Goal: Task Accomplishment & Management: Manage account settings

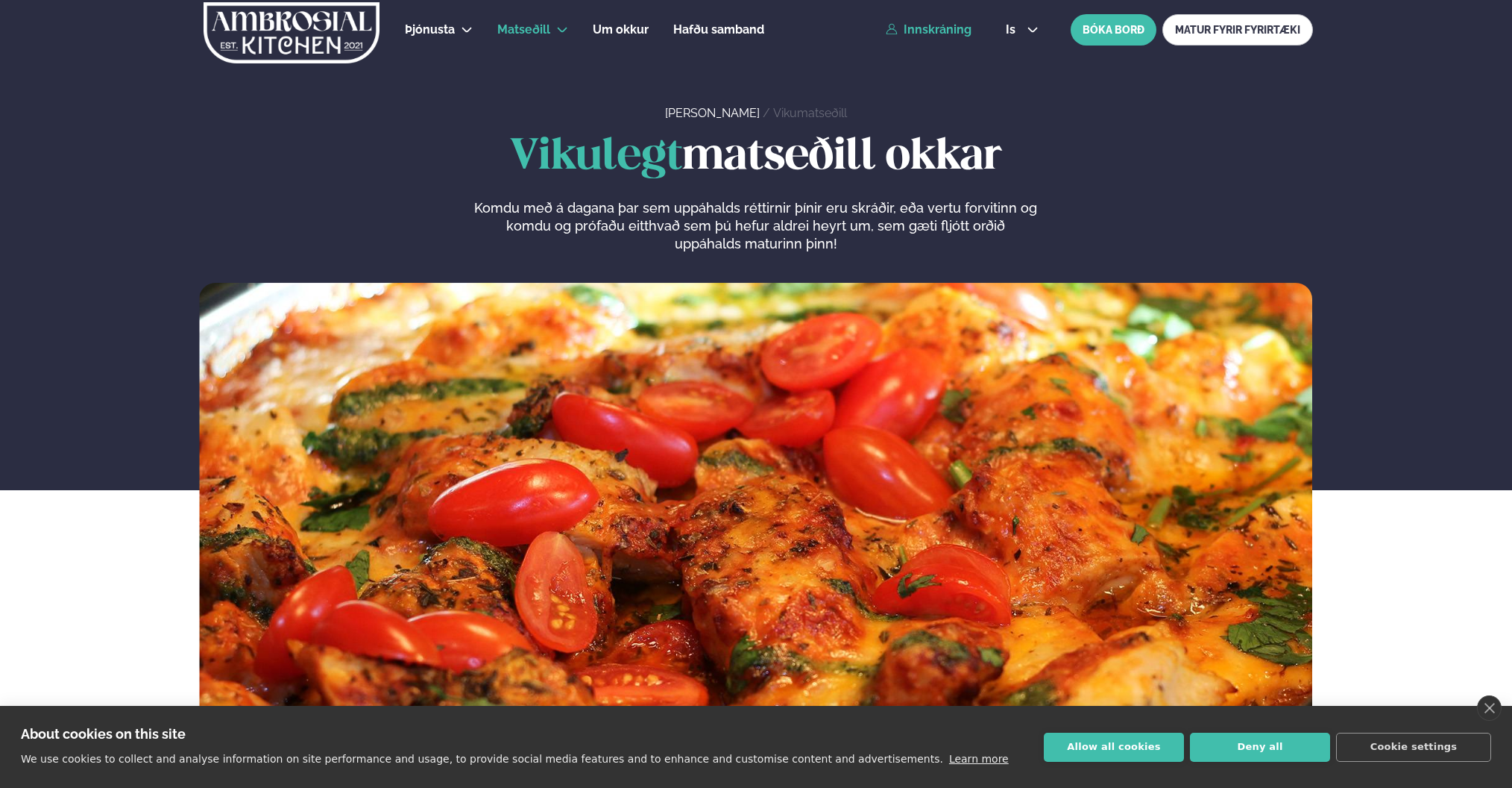
click at [948, 34] on link "Innskráning" at bounding box center [928, 30] width 85 height 14
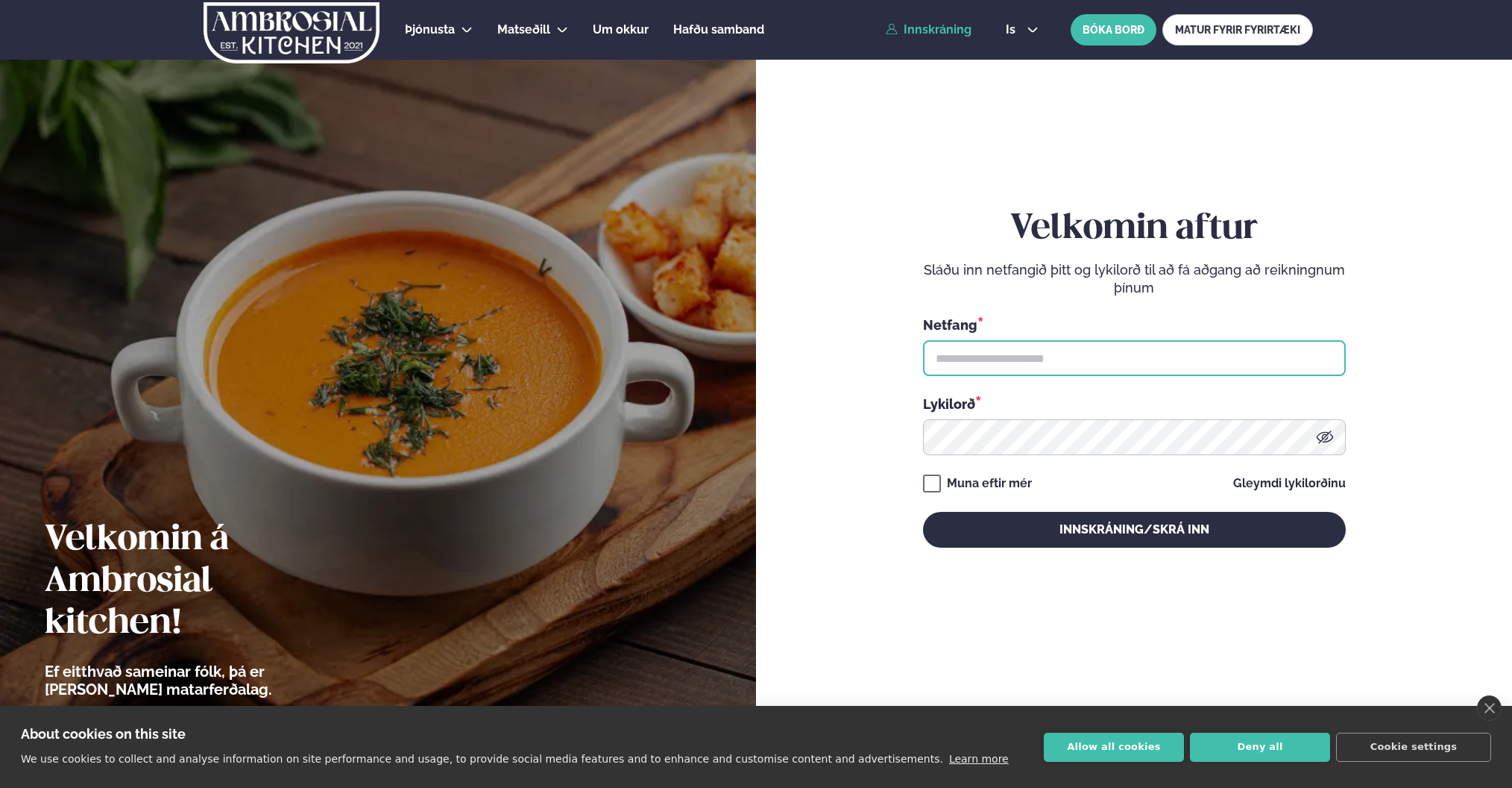
type input "**********"
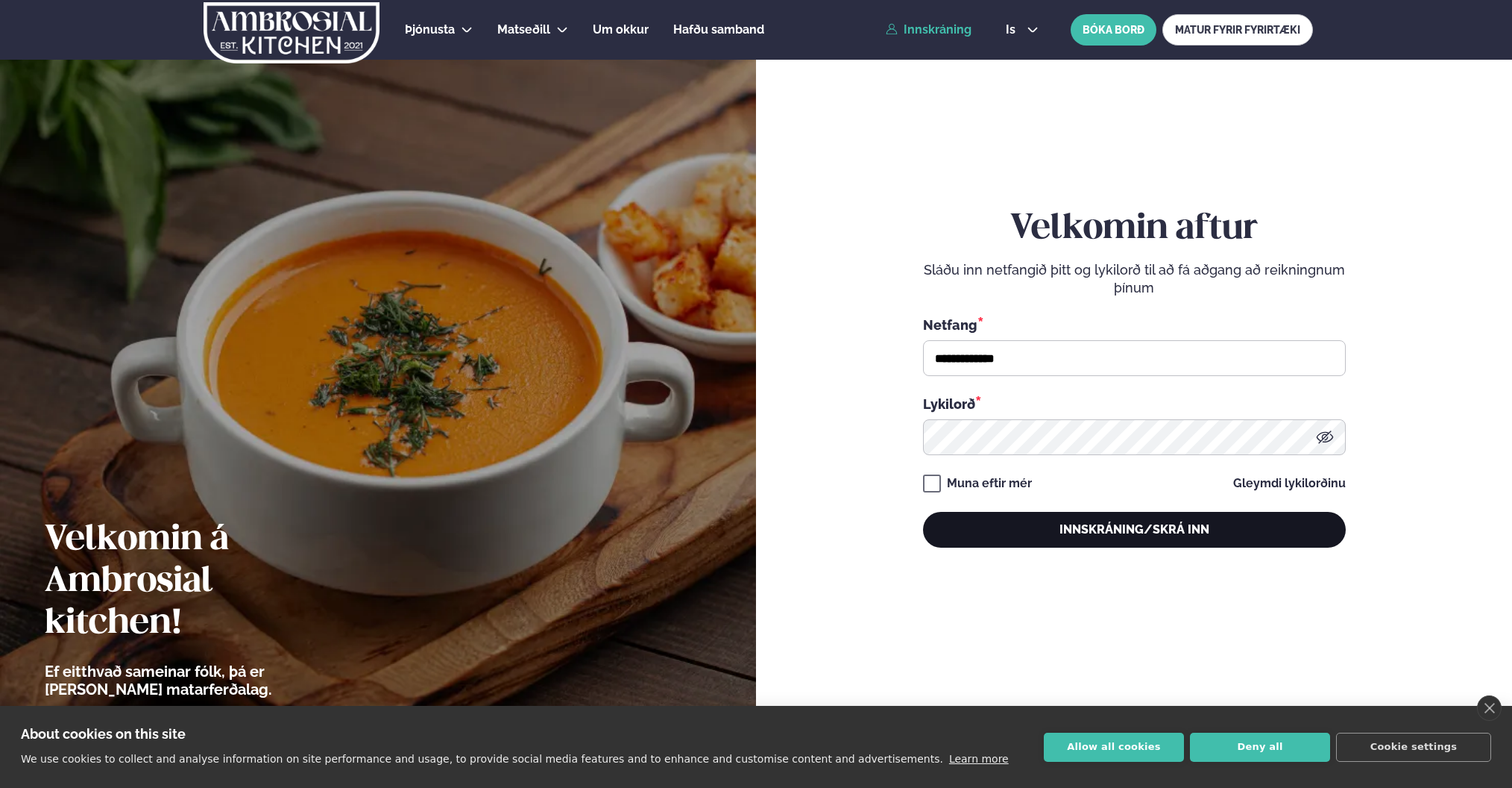
click at [1114, 531] on button "Innskráning/Skrá inn" at bounding box center [1135, 529] width 423 height 36
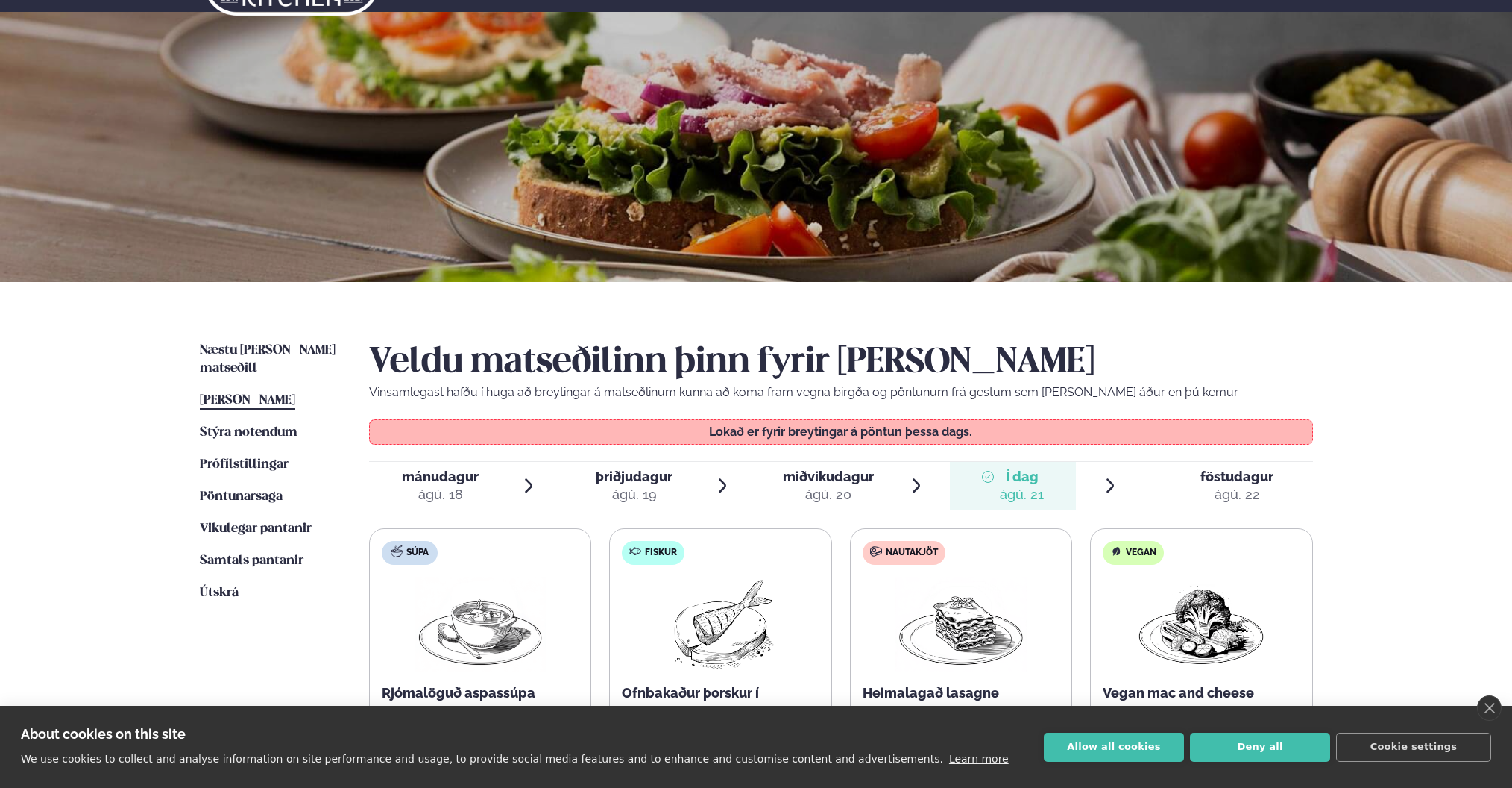
scroll to position [75, 0]
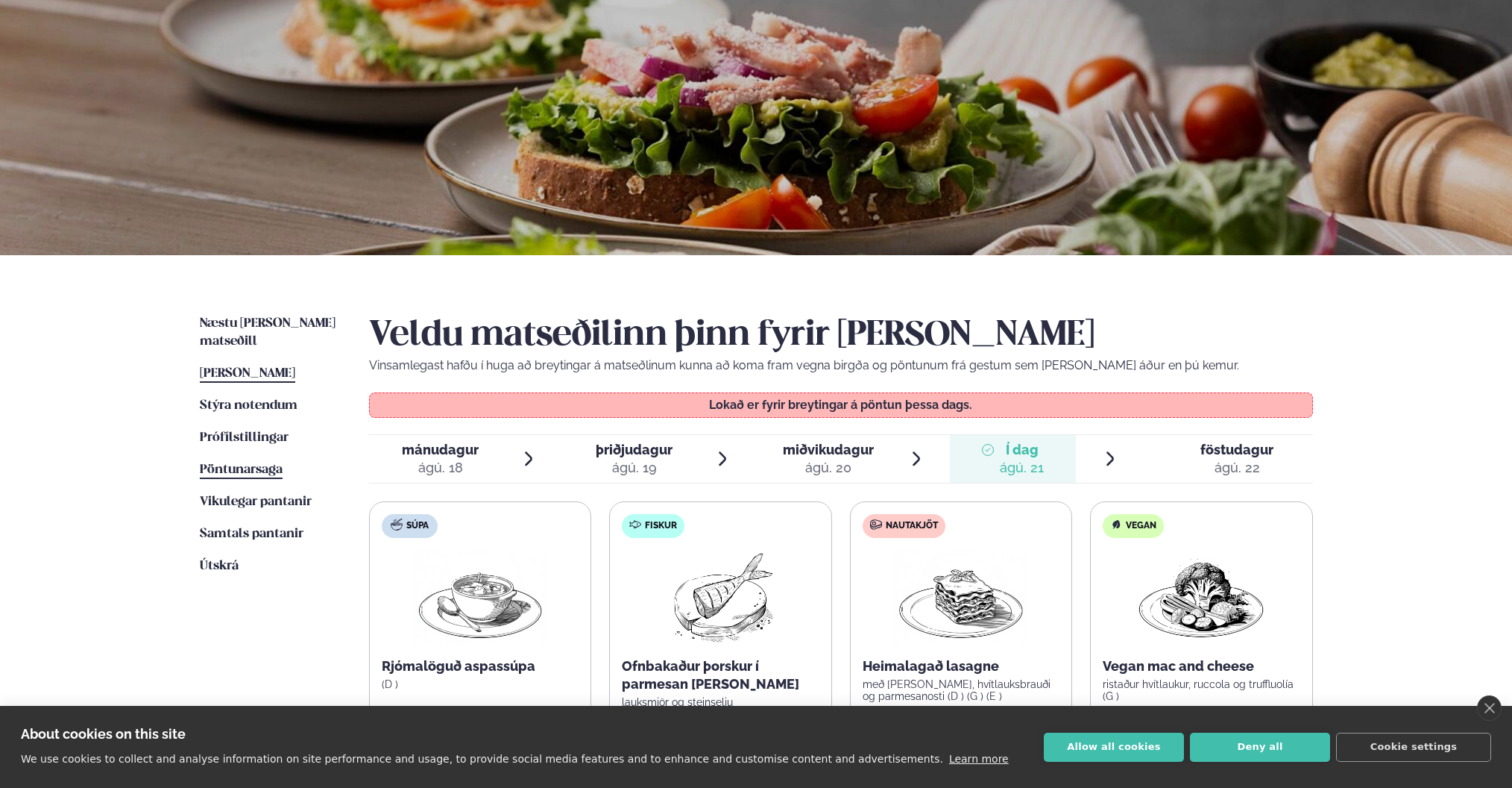
click at [242, 463] on span "Pöntunarsaga" at bounding box center [241, 469] width 82 height 13
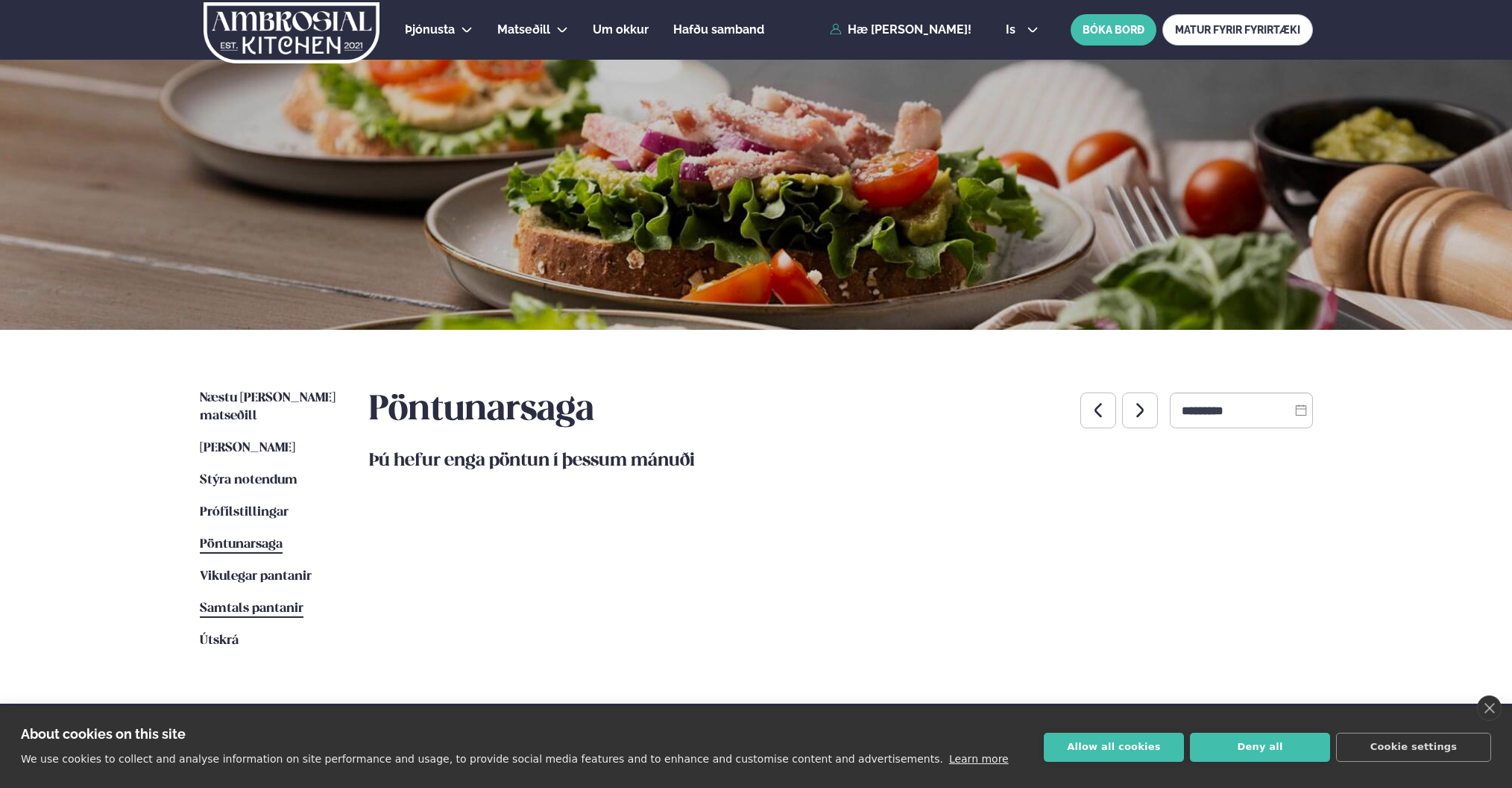
click at [257, 603] on span "Samtals pantanir" at bounding box center [251, 608] width 104 height 13
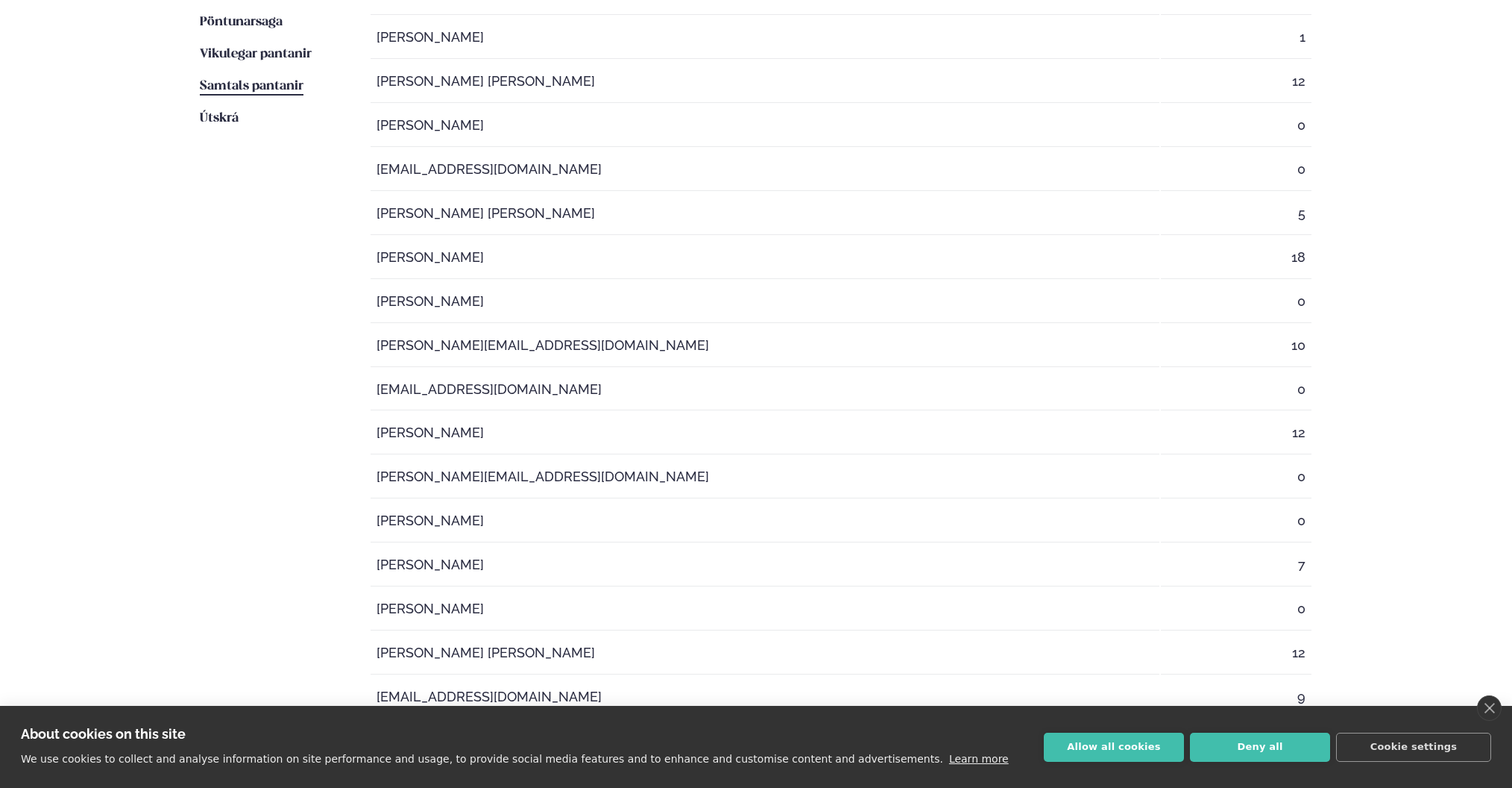
scroll to position [149, 0]
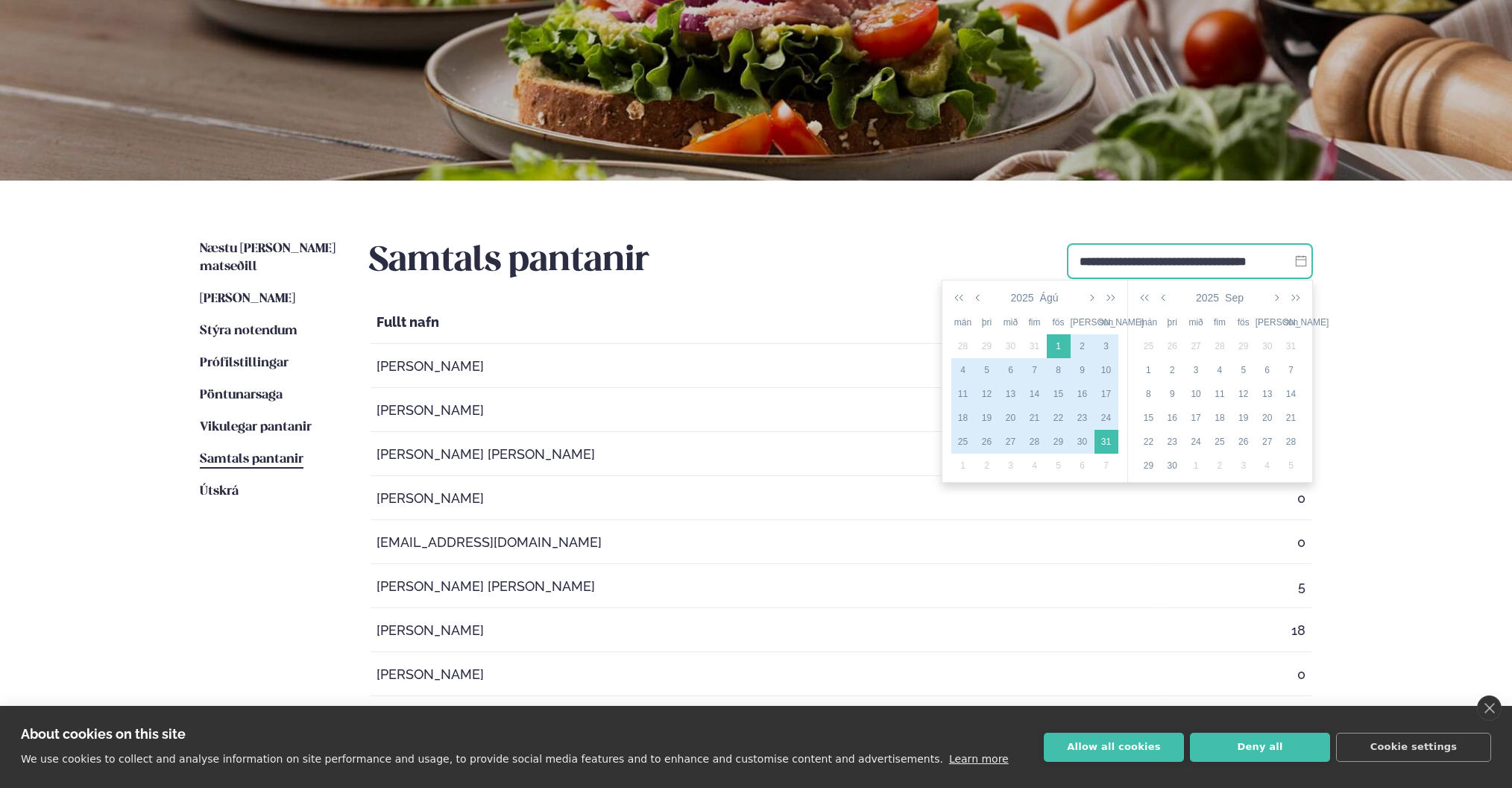
click at [1252, 257] on input "**********" at bounding box center [1190, 261] width 246 height 36
click at [982, 300] on button "button" at bounding box center [980, 298] width 14 height 25
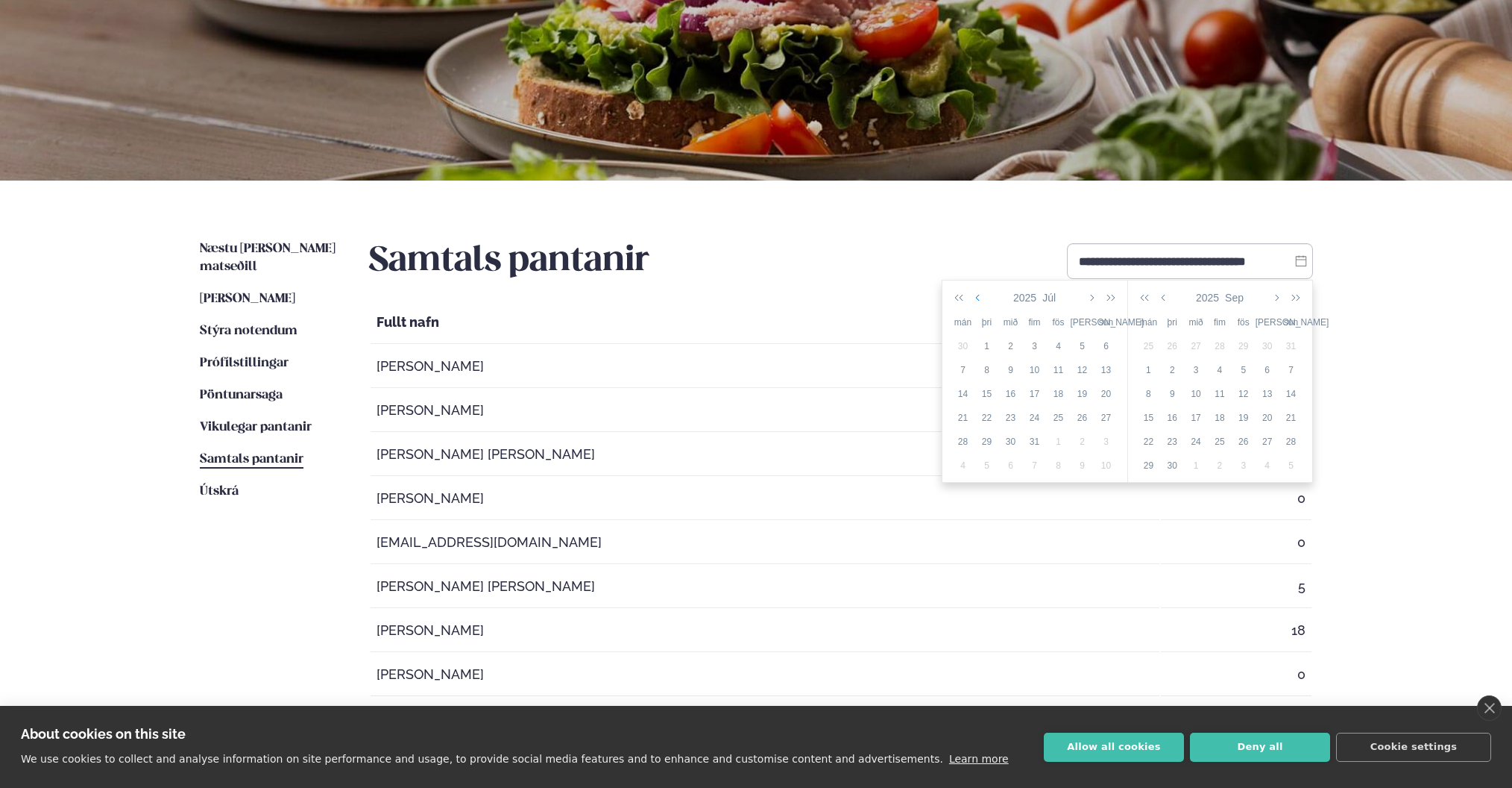
click at [980, 302] on icon "button" at bounding box center [980, 298] width 8 height 12
click at [1105, 347] on div "1" at bounding box center [1107, 346] width 24 height 14
click at [1176, 299] on div "2025 Sep" at bounding box center [1220, 298] width 166 height 25
click at [1166, 301] on icon "button" at bounding box center [1165, 298] width 8 height 12
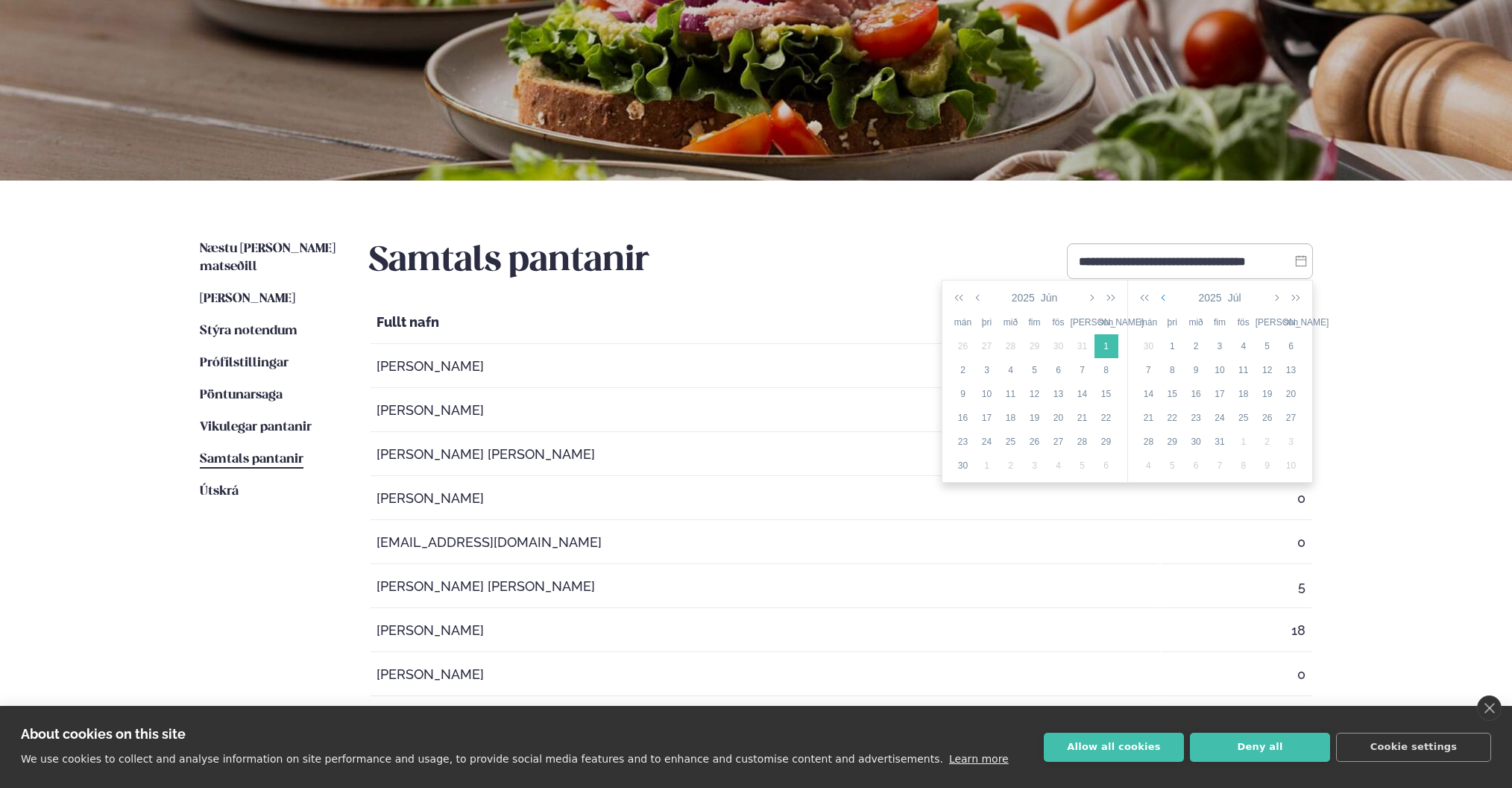
drag, startPoint x: 1169, startPoint y: 292, endPoint x: 1169, endPoint y: 301, distance: 9.0
click at [1169, 292] on button "button" at bounding box center [1165, 298] width 14 height 25
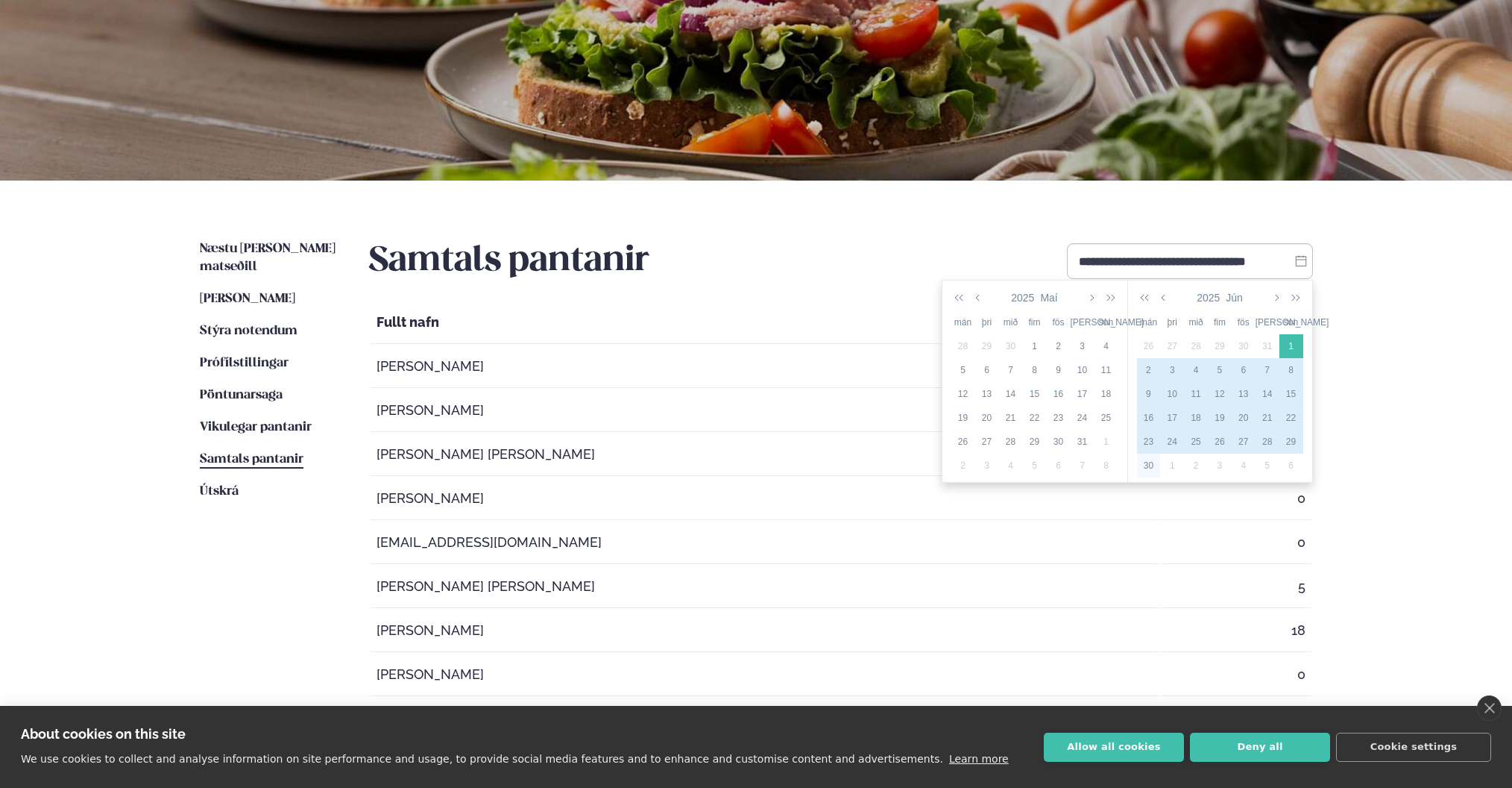
click at [1150, 464] on div "30" at bounding box center [1149, 466] width 24 height 14
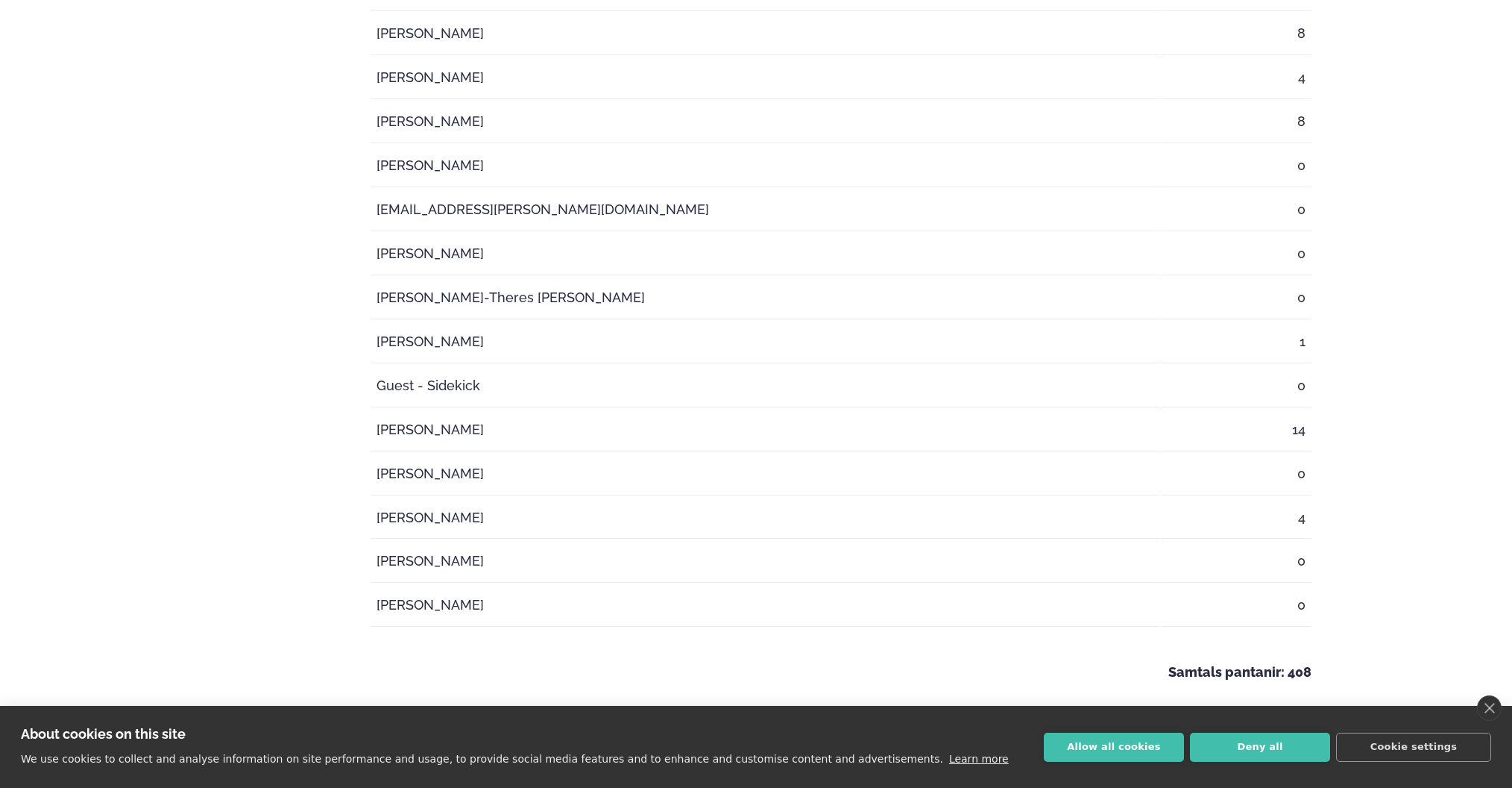
scroll to position [2756, 0]
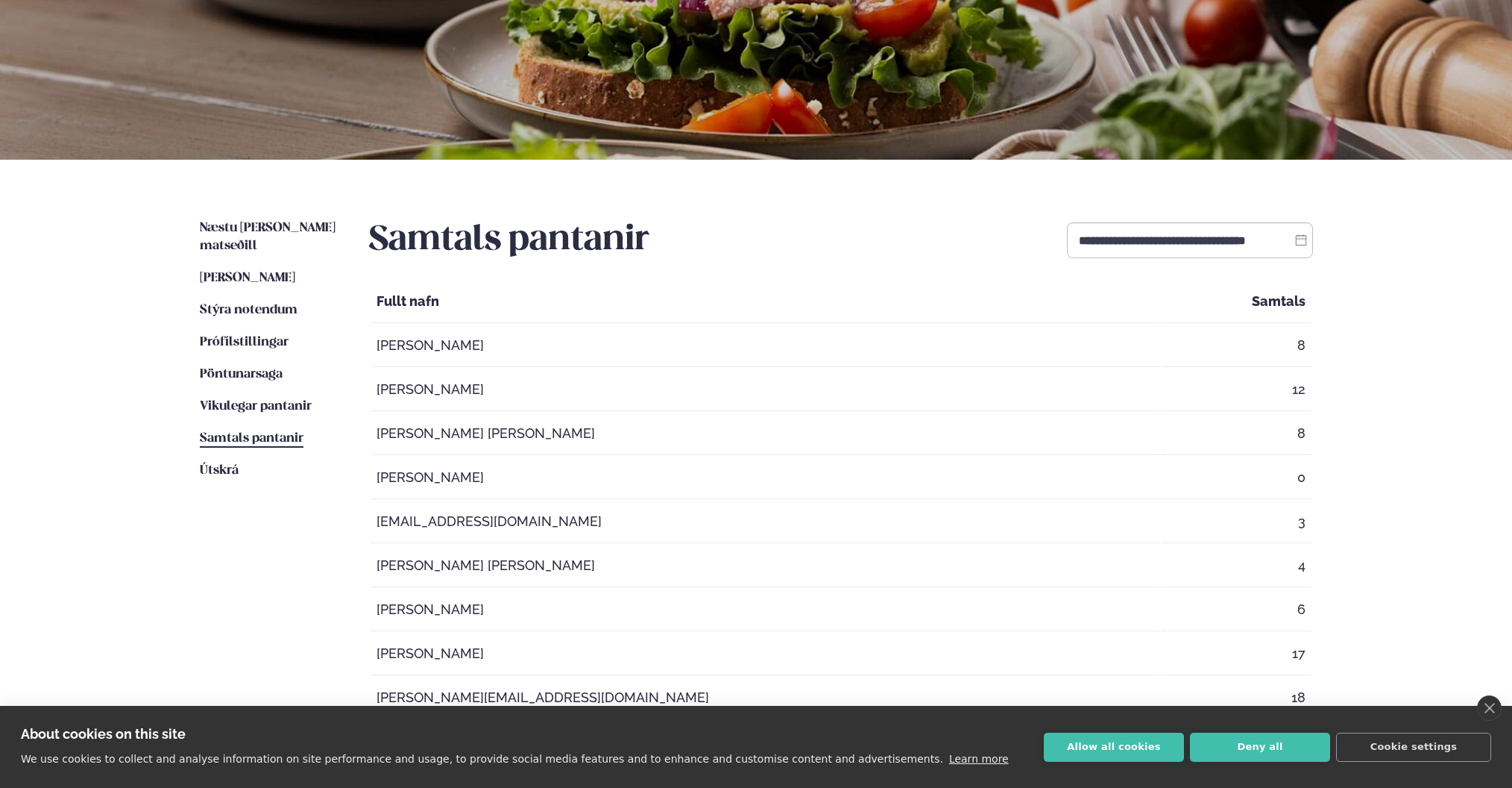
scroll to position [0, 0]
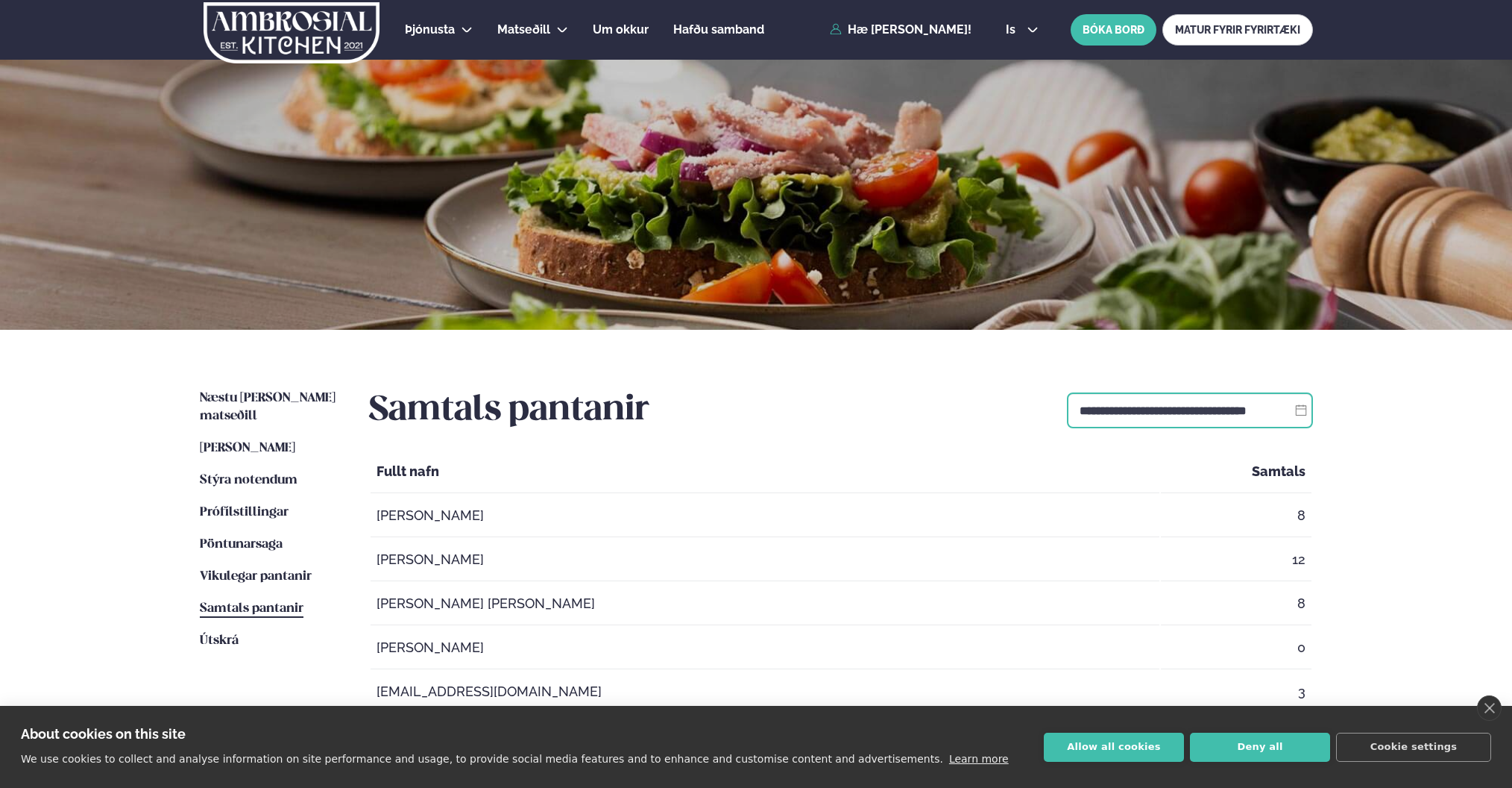
click at [1164, 421] on input "**********" at bounding box center [1190, 410] width 246 height 36
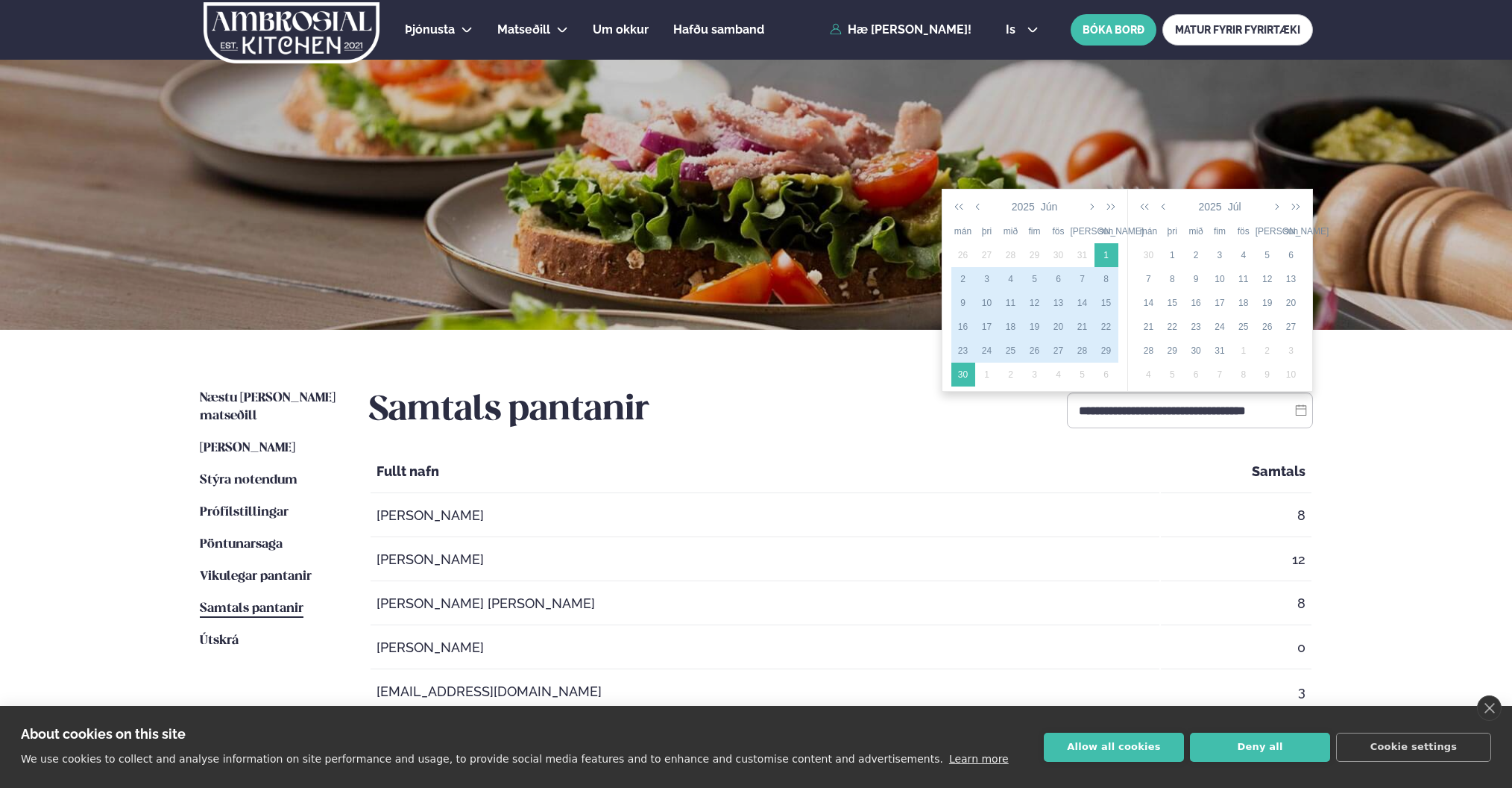
click at [986, 376] on div "1" at bounding box center [987, 375] width 24 height 14
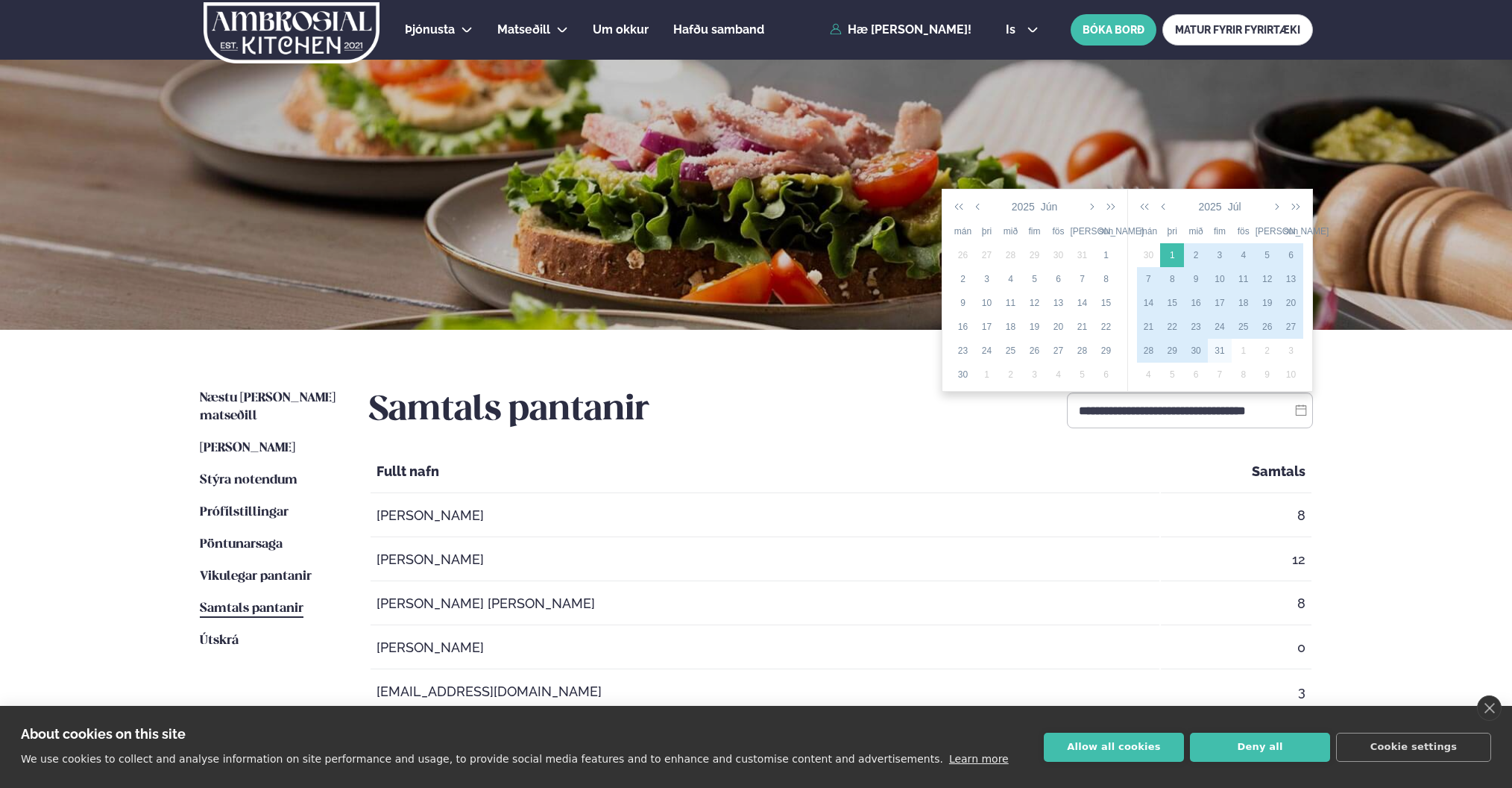
click at [1224, 352] on div "31" at bounding box center [1220, 350] width 24 height 14
type input "**********"
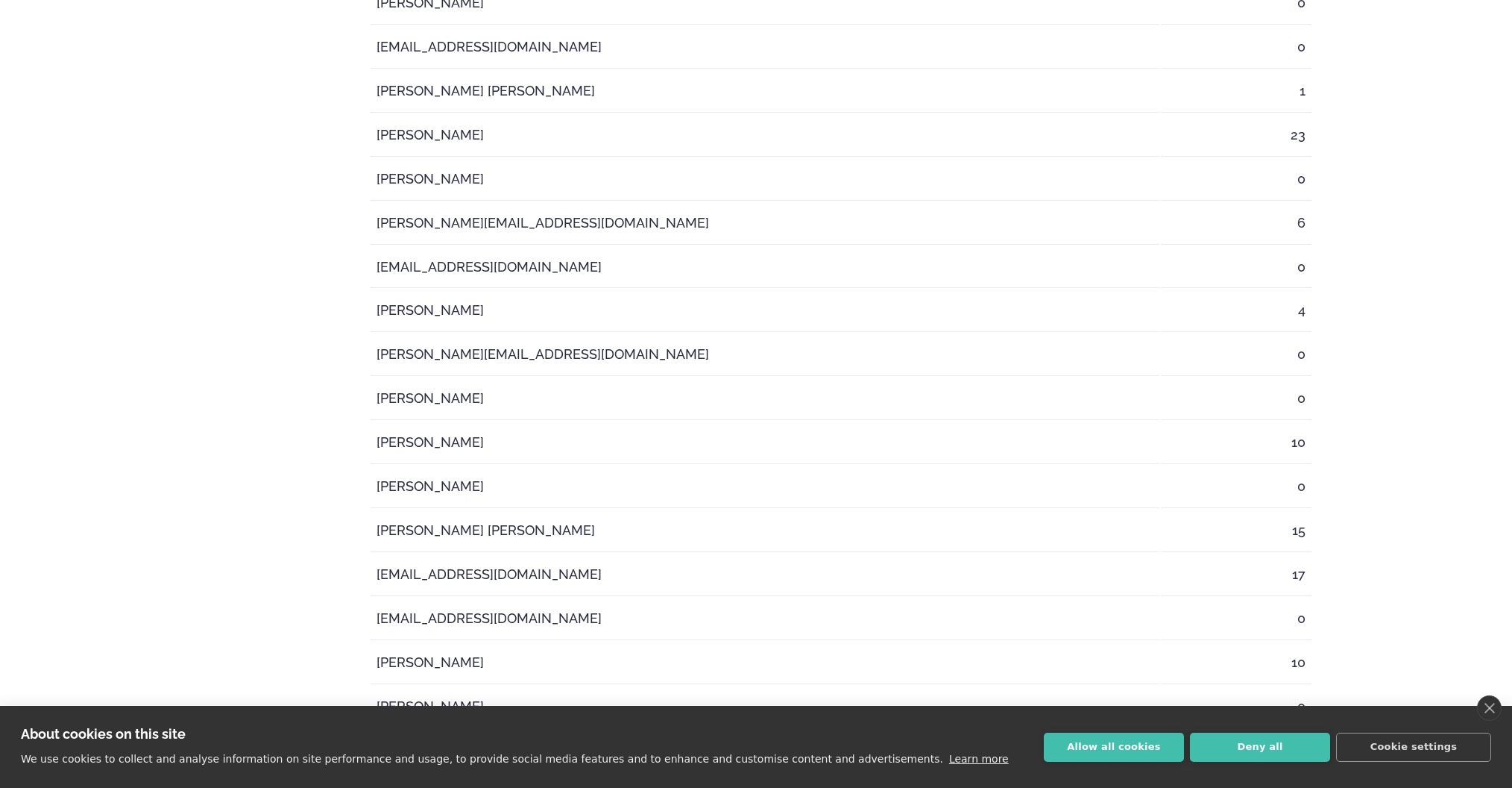
scroll to position [672, 0]
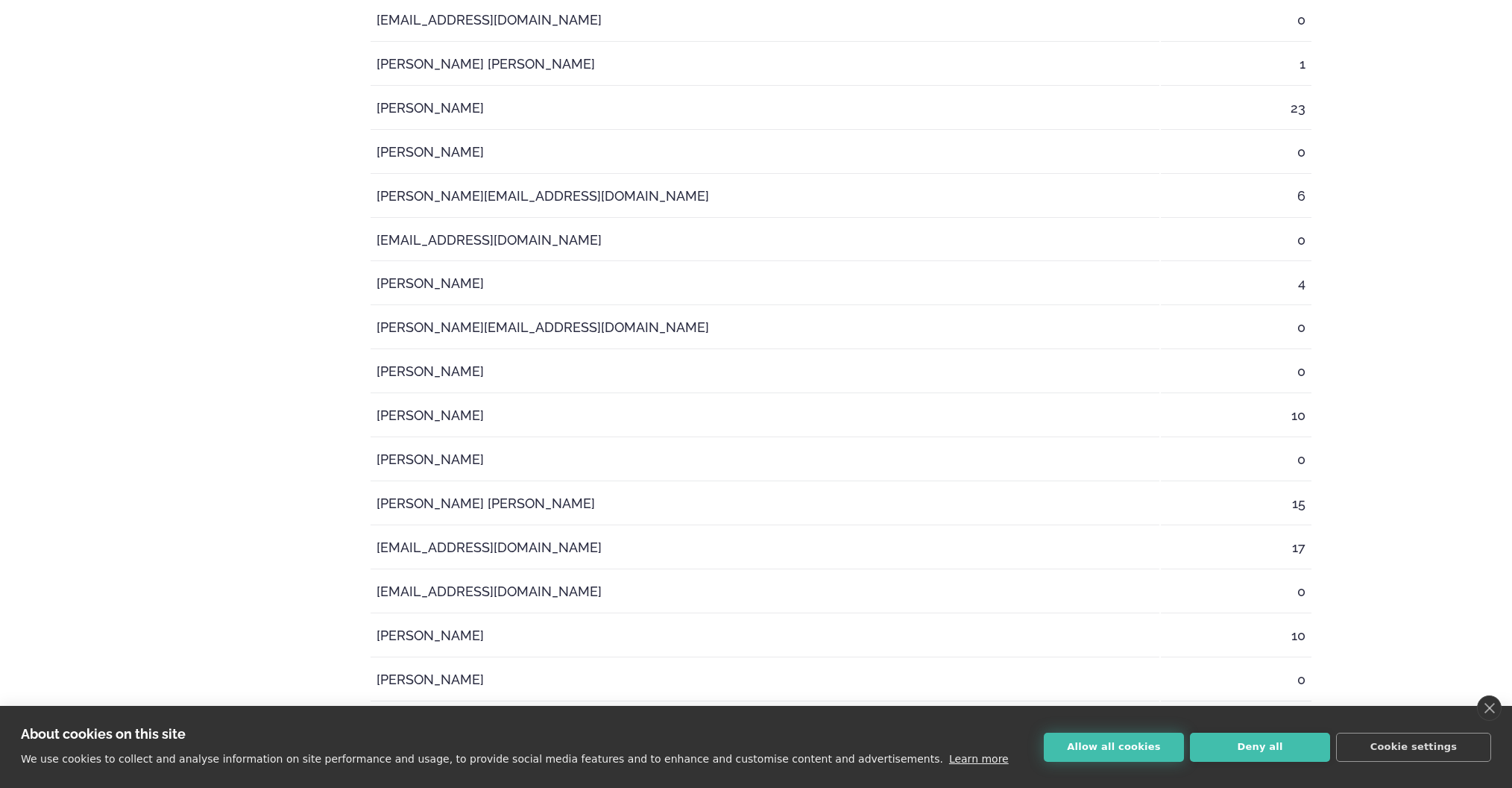
click at [1113, 749] on button "Allow all cookies" at bounding box center [1113, 747] width 141 height 29
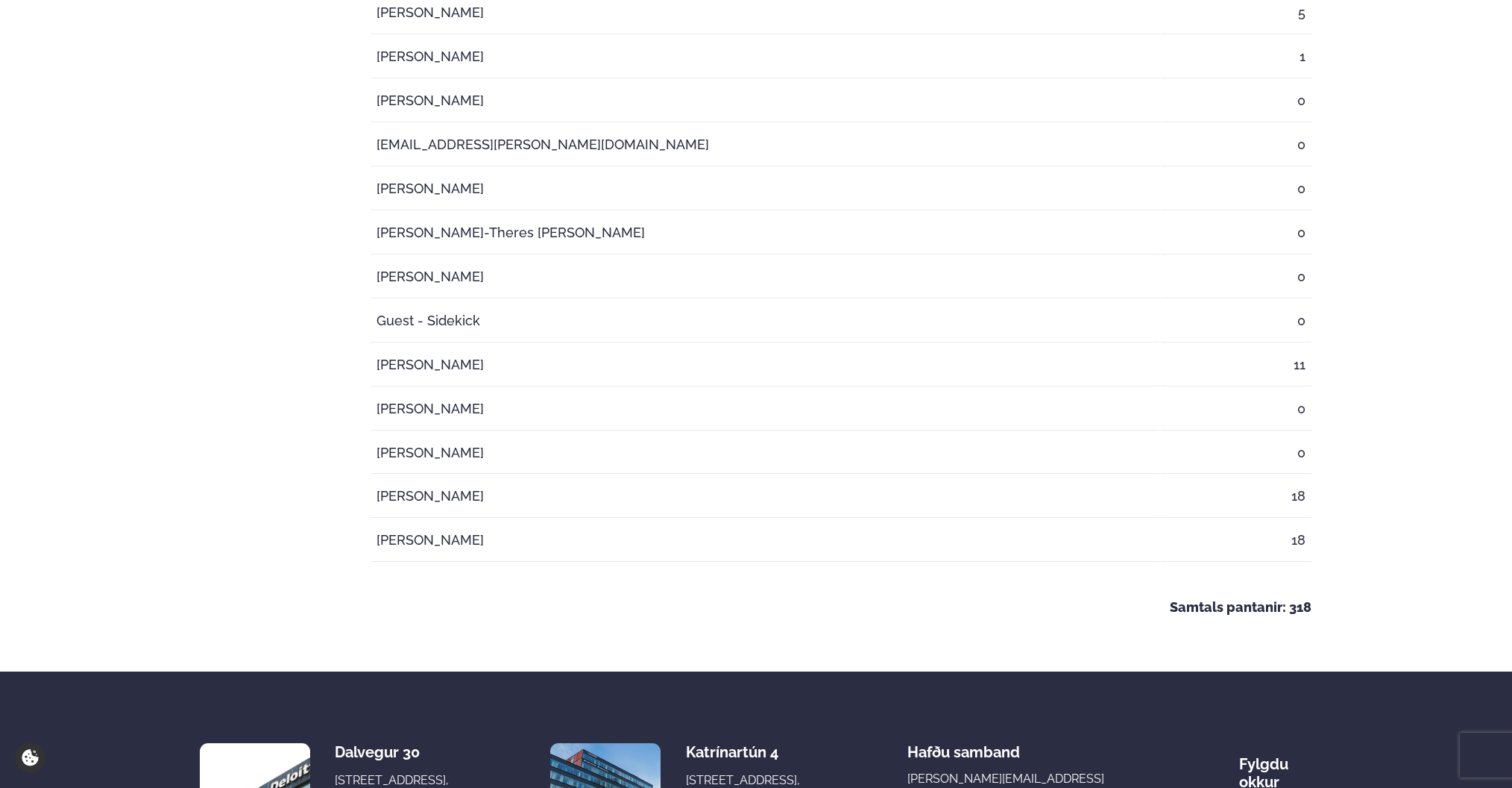
scroll to position [2756, 0]
